Goal: Find specific page/section: Find specific page/section

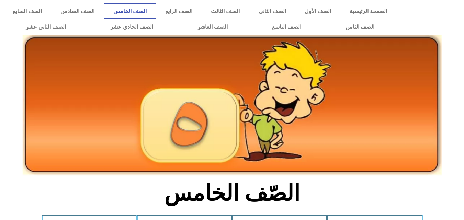
scroll to position [395, 0]
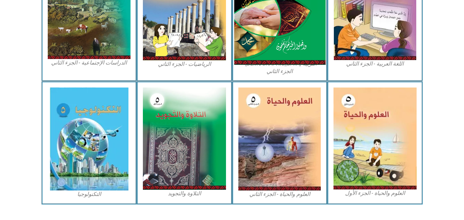
click at [287, 25] on img at bounding box center [279, 8] width 91 height 113
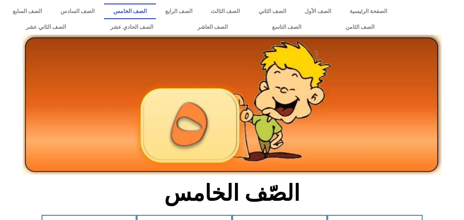
scroll to position [395, 0]
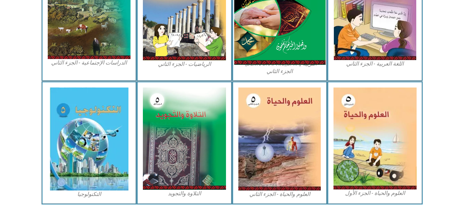
click at [271, 17] on img at bounding box center [279, 8] width 91 height 113
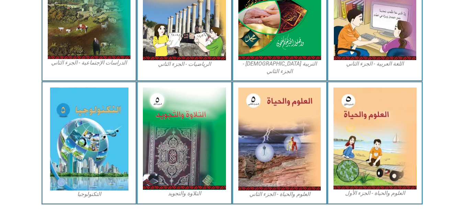
scroll to position [337, 0]
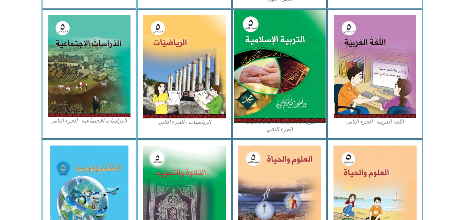
click at [278, 79] on img at bounding box center [279, 66] width 91 height 113
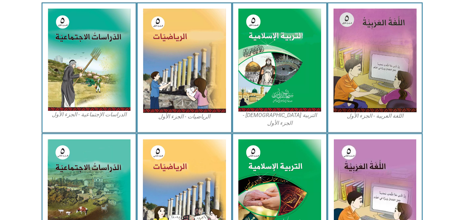
scroll to position [123, 0]
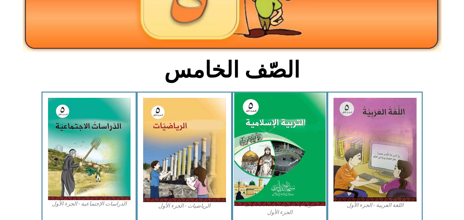
click at [253, 138] on img at bounding box center [279, 150] width 91 height 114
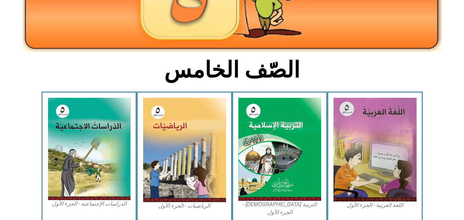
drag, startPoint x: 253, startPoint y: 138, endPoint x: 399, endPoint y: 8, distance: 195.8
click at [399, 8] on div "الصّف الخامس اللغة العربية - الجزء الأول​ التربية الإسلامية - الجزء الأول الريا…" at bounding box center [232, 208] width 464 height 538
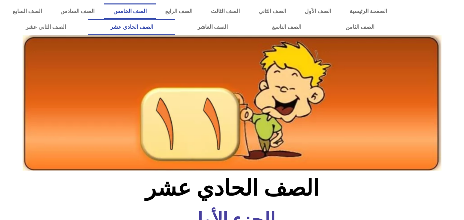
click at [156, 9] on link "الصف الخامس" at bounding box center [130, 11] width 52 height 16
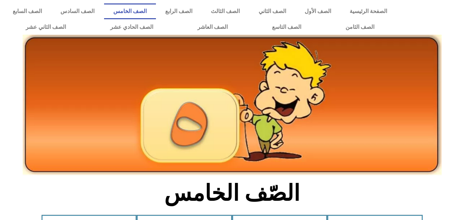
scroll to position [193, 0]
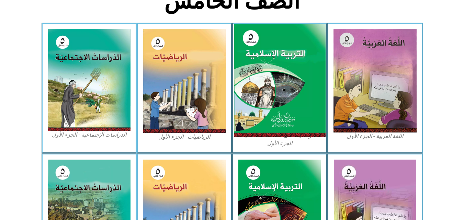
click at [293, 87] on img at bounding box center [279, 81] width 91 height 114
